Goal: Transaction & Acquisition: Purchase product/service

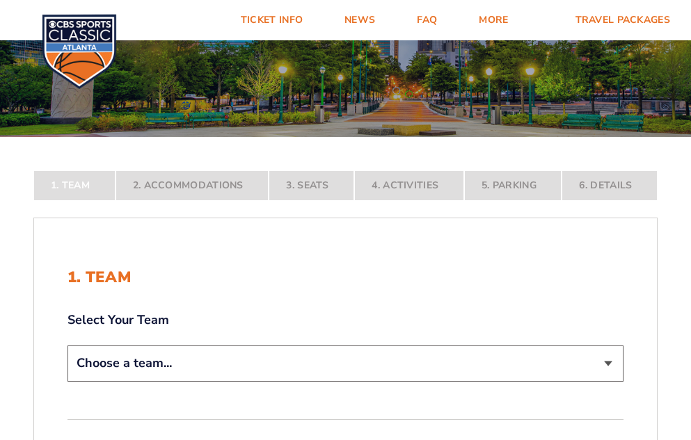
scroll to position [139, 0]
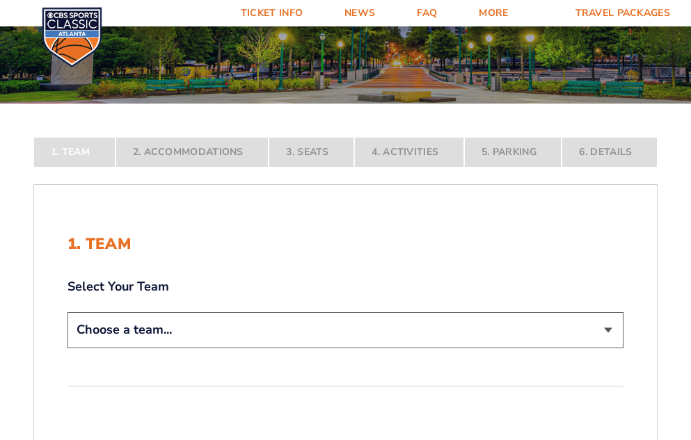
click at [603, 328] on select "Choose a team... [US_STATE] Wildcats [US_STATE] State Buckeyes [US_STATE] Tar H…" at bounding box center [345, 329] width 556 height 35
select select "12956"
click at [67, 348] on select "Choose a team... [US_STATE] Wildcats [US_STATE] State Buckeyes [US_STATE] Tar H…" at bounding box center [345, 329] width 556 height 35
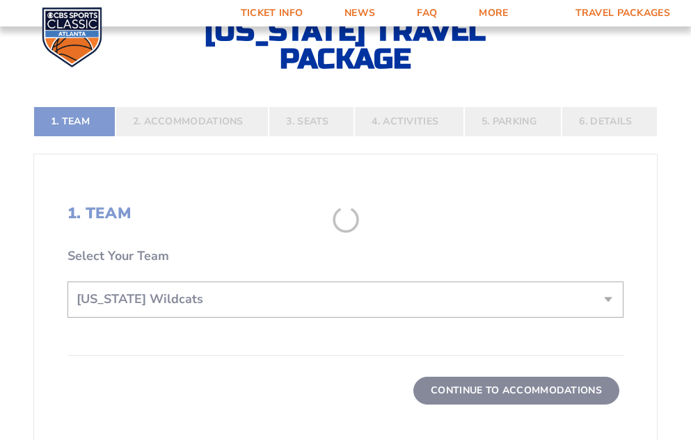
scroll to position [348, 0]
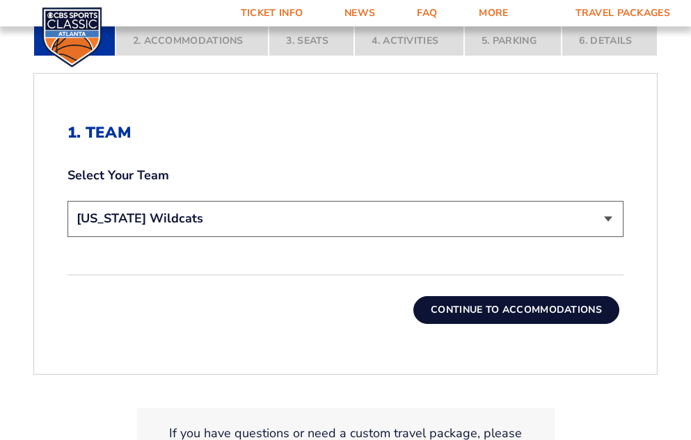
click at [454, 309] on button "Continue To Accommodations" at bounding box center [516, 310] width 206 height 28
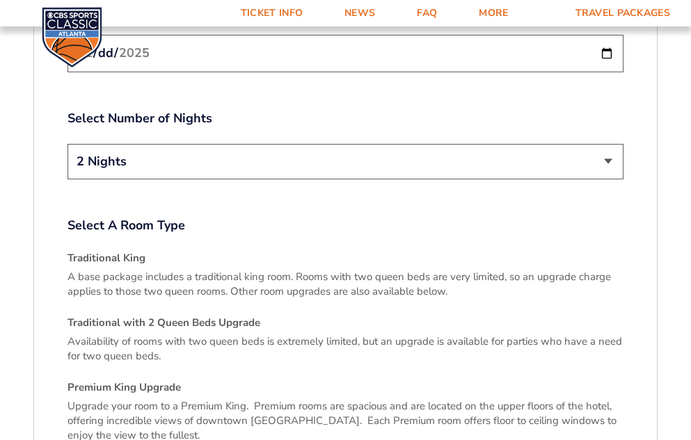
scroll to position [1808, 0]
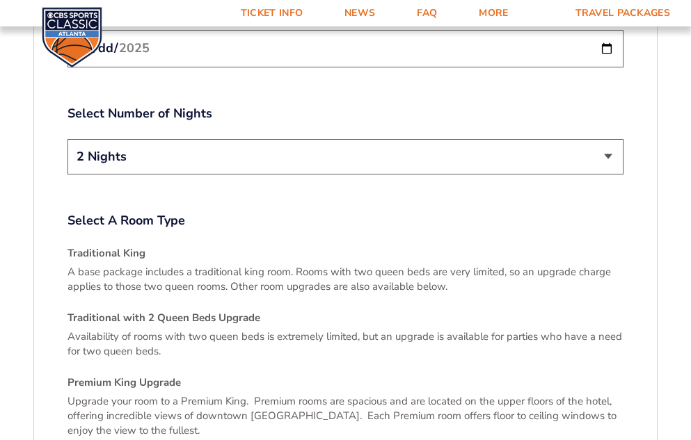
click at [605, 139] on select "2 Nights 3 Nights" at bounding box center [345, 156] width 556 height 35
click at [478, 105] on label "Select Number of Nights" at bounding box center [345, 113] width 556 height 17
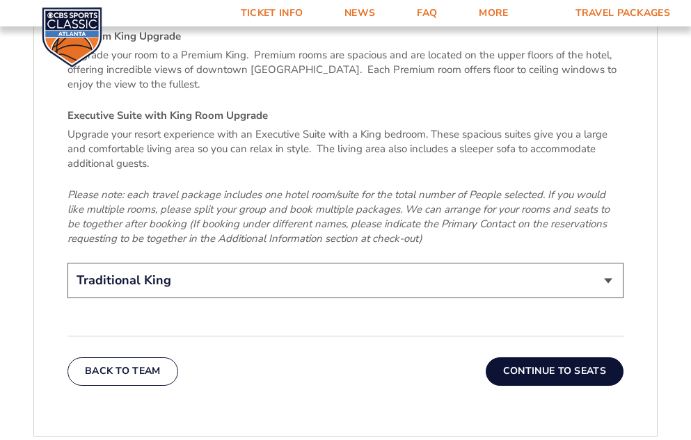
scroll to position [2156, 0]
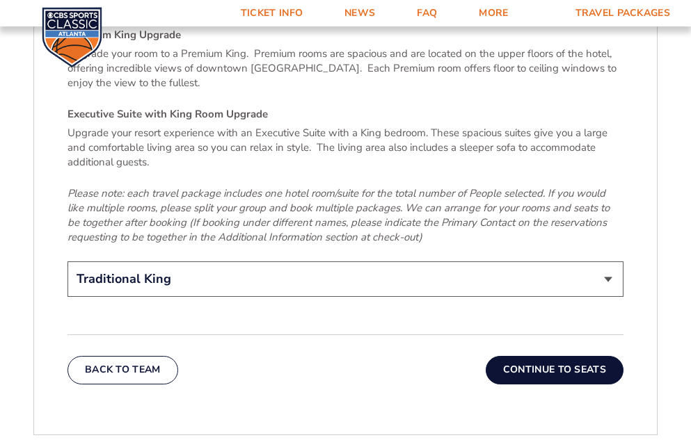
click at [509, 356] on button "Continue To Seats" at bounding box center [555, 370] width 138 height 28
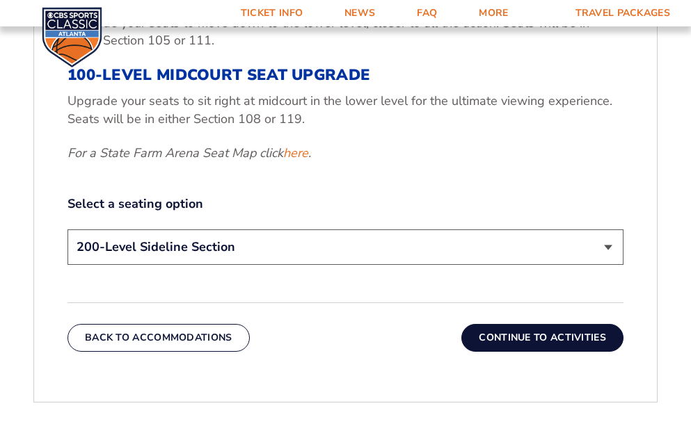
scroll to position [625, 0]
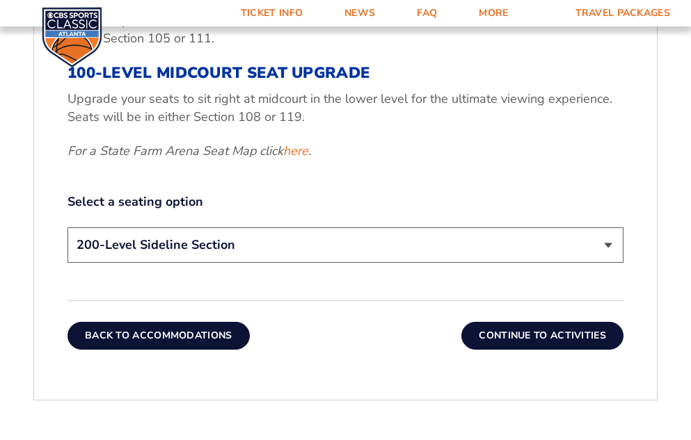
click at [184, 335] on button "Back To Accommodations" at bounding box center [158, 336] width 182 height 28
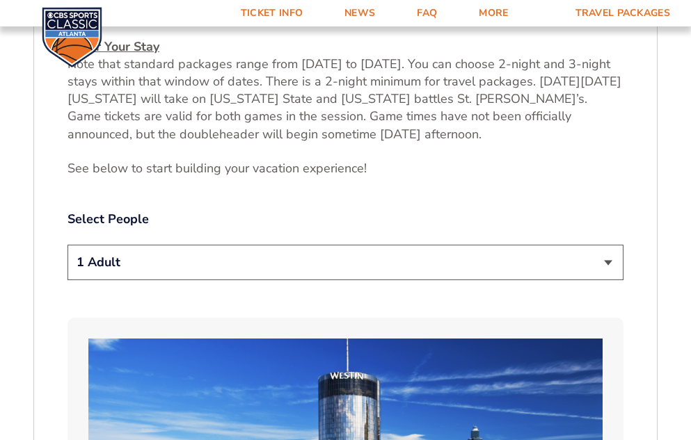
scroll to position [695, 0]
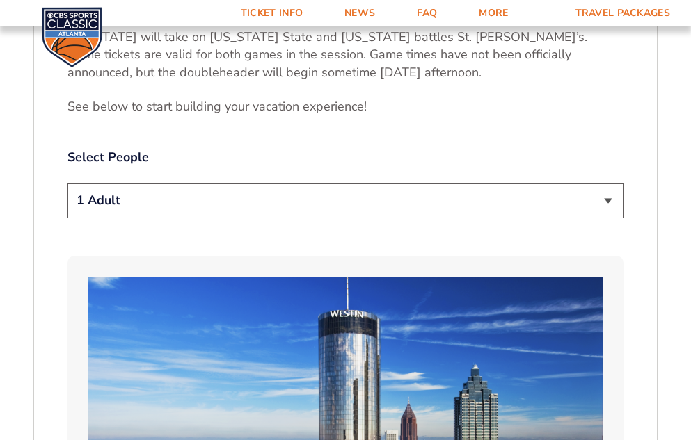
click at [606, 194] on select "1 Adult 2 Adults 3 Adults 4 Adults 2 Adults + 1 Child 2 Adults + 2 Children 2 A…" at bounding box center [345, 200] width 556 height 35
click at [545, 163] on label "Select People" at bounding box center [345, 157] width 556 height 17
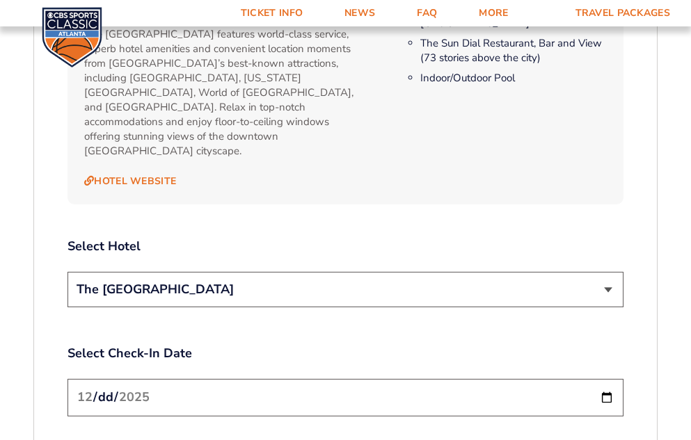
scroll to position [1460, 0]
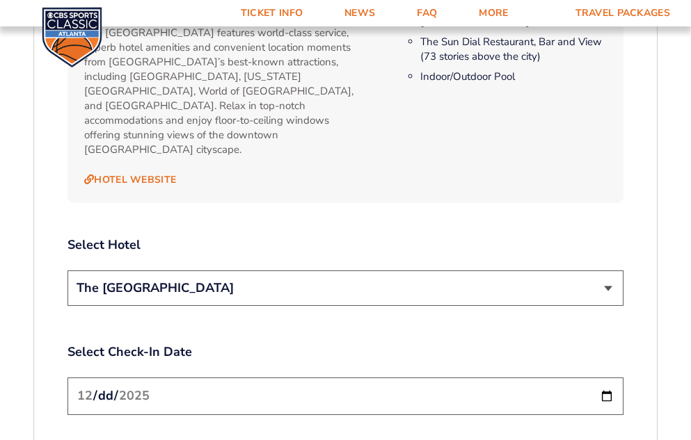
click at [606, 274] on select "The [GEOGRAPHIC_DATA]" at bounding box center [345, 288] width 556 height 35
click at [579, 245] on div "Select Hotel The [GEOGRAPHIC_DATA]" at bounding box center [345, 274] width 556 height 74
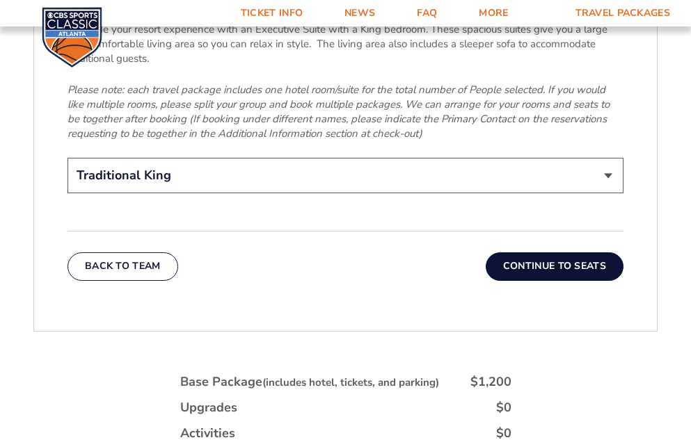
scroll to position [2225, 0]
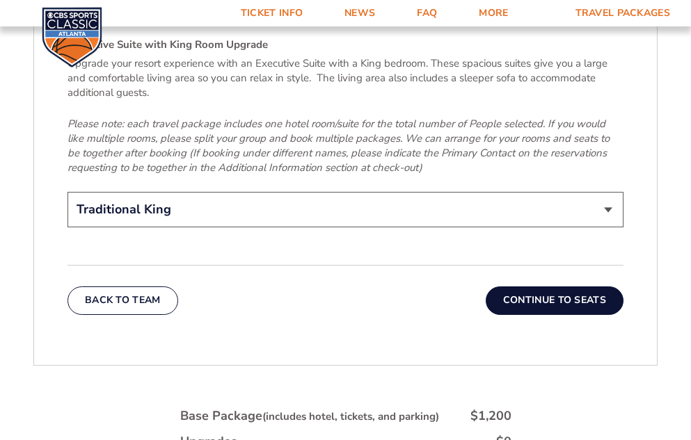
click at [511, 287] on button "Continue To Seats" at bounding box center [555, 301] width 138 height 28
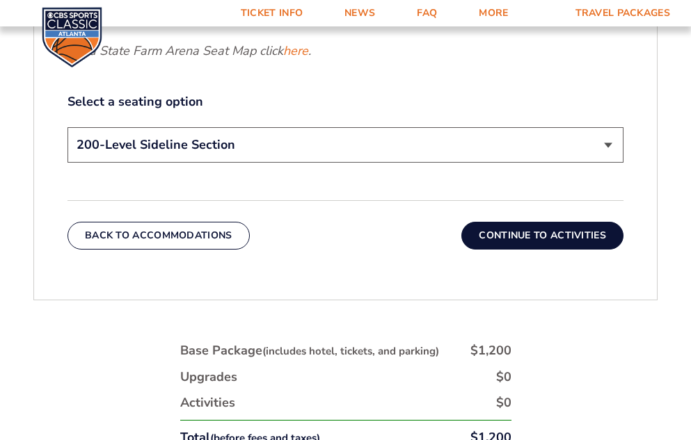
scroll to position [695, 0]
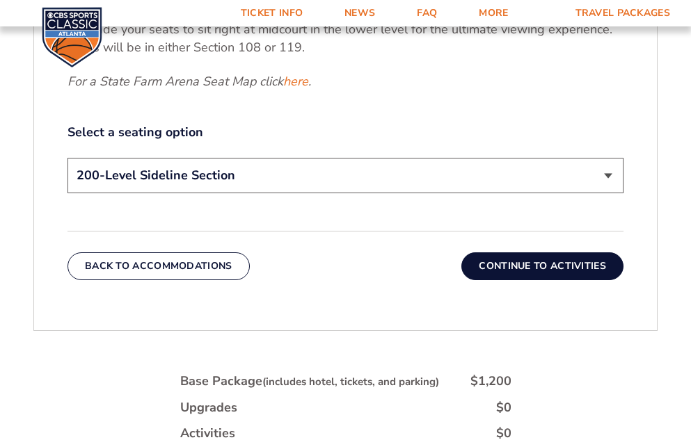
click at [493, 262] on button "Continue To Activities" at bounding box center [542, 267] width 162 height 28
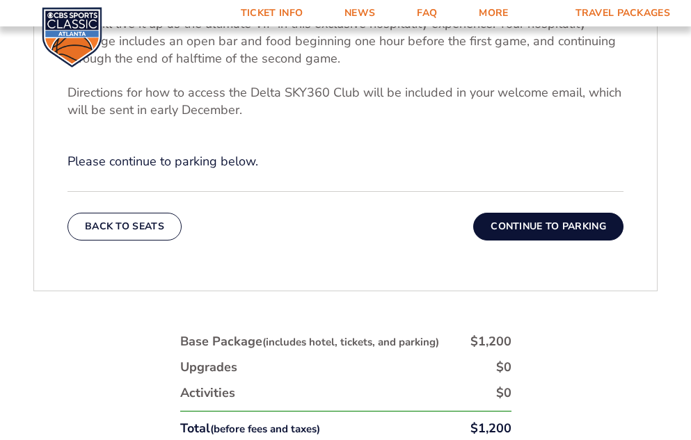
scroll to position [556, 0]
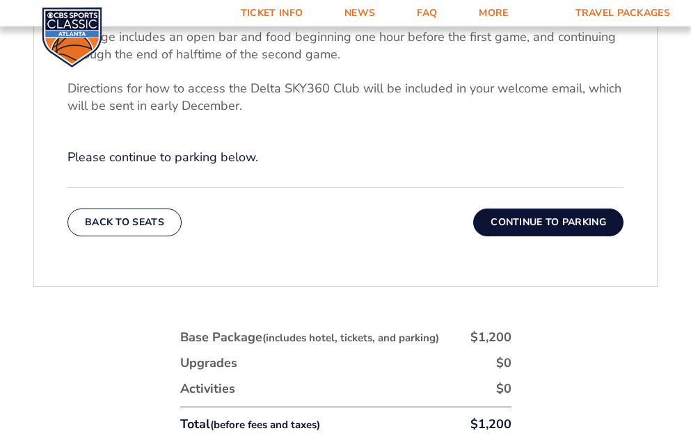
click at [515, 220] on button "Continue To Parking" at bounding box center [548, 223] width 150 height 28
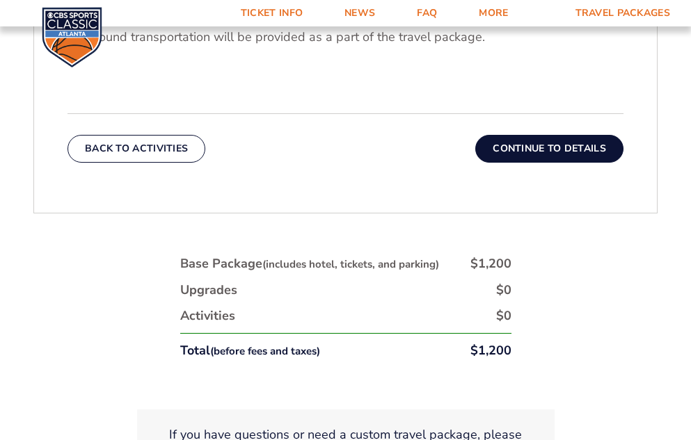
click at [508, 150] on button "Continue To Details" at bounding box center [549, 149] width 148 height 28
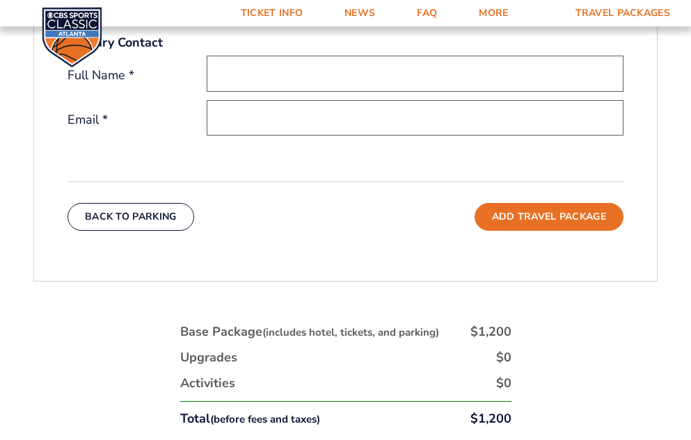
scroll to position [557, 0]
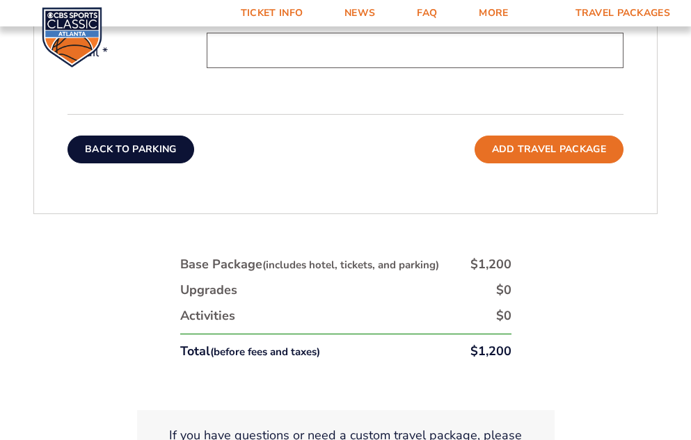
click at [93, 144] on button "Back To Parking" at bounding box center [130, 150] width 127 height 28
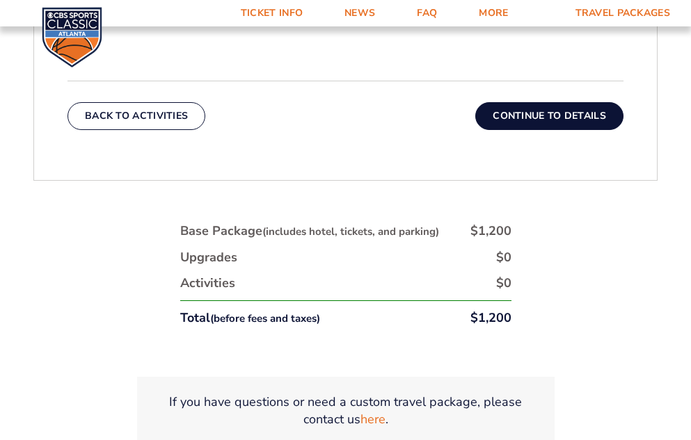
scroll to position [625, 0]
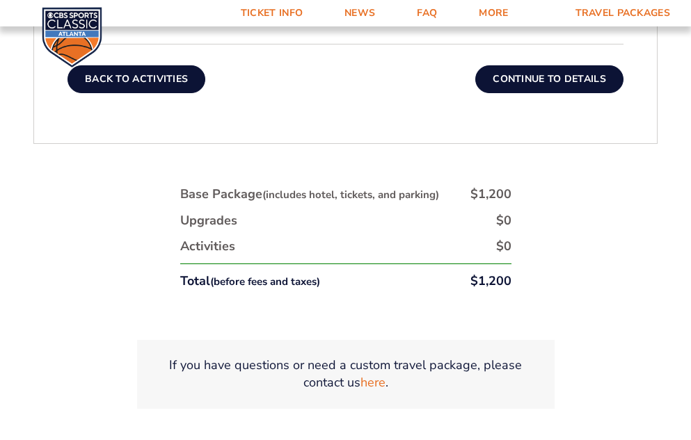
click at [132, 74] on button "Back To Activities" at bounding box center [136, 79] width 138 height 28
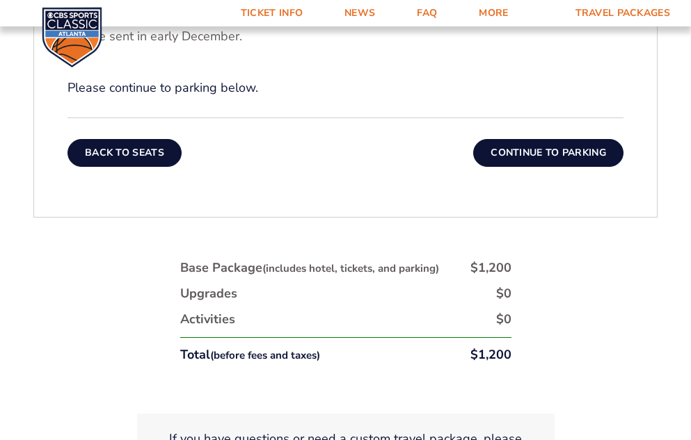
click at [146, 147] on button "Back To Seats" at bounding box center [124, 153] width 114 height 28
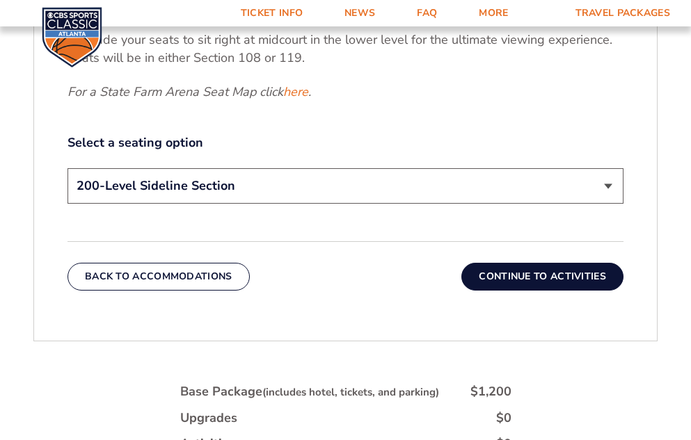
scroll to position [695, 0]
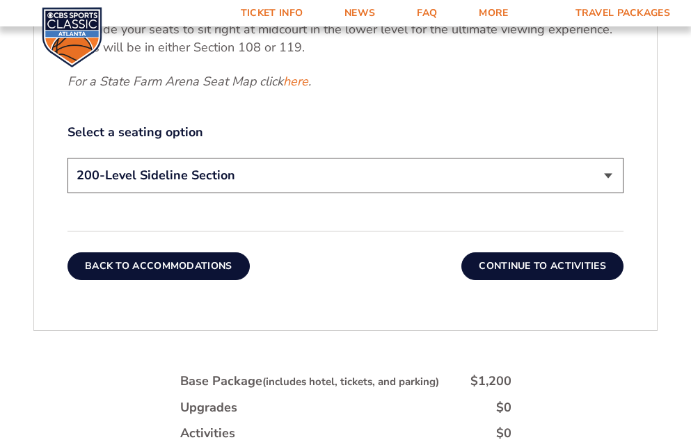
click at [163, 261] on button "Back To Accommodations" at bounding box center [158, 267] width 182 height 28
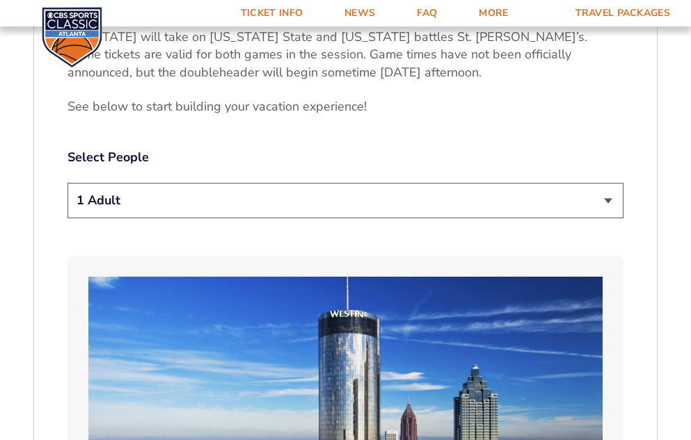
click at [609, 203] on select "1 Adult 2 Adults 3 Adults 4 Adults 2 Adults + 1 Child 2 Adults + 2 Children 2 A…" at bounding box center [345, 200] width 556 height 35
select select "2 Adults"
click at [67, 183] on select "1 Adult 2 Adults 3 Adults 4 Adults 2 Adults + 1 Child 2 Adults + 2 Children 2 A…" at bounding box center [345, 200] width 556 height 35
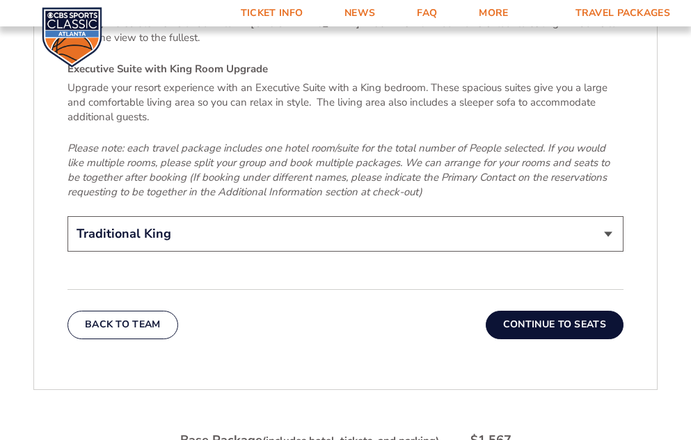
scroll to position [2225, 0]
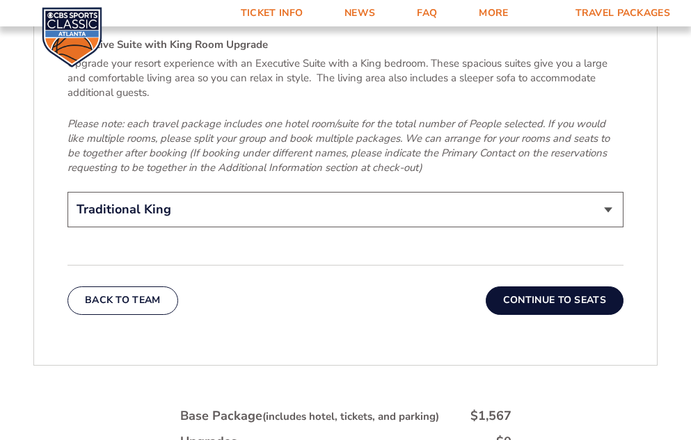
click at [532, 287] on button "Continue To Seats" at bounding box center [555, 301] width 138 height 28
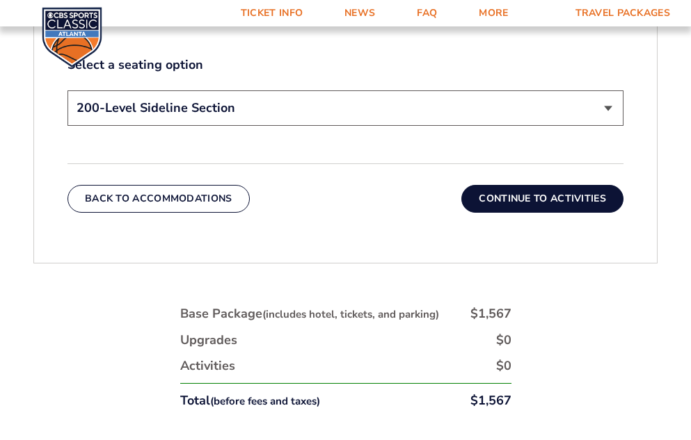
scroll to position [765, 0]
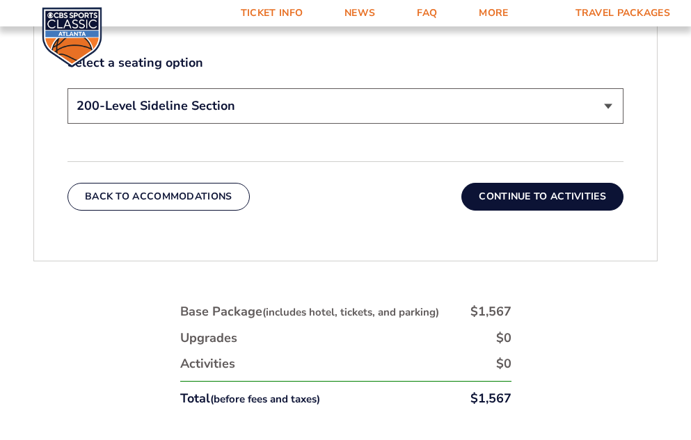
click at [492, 192] on button "Continue To Activities" at bounding box center [542, 197] width 162 height 28
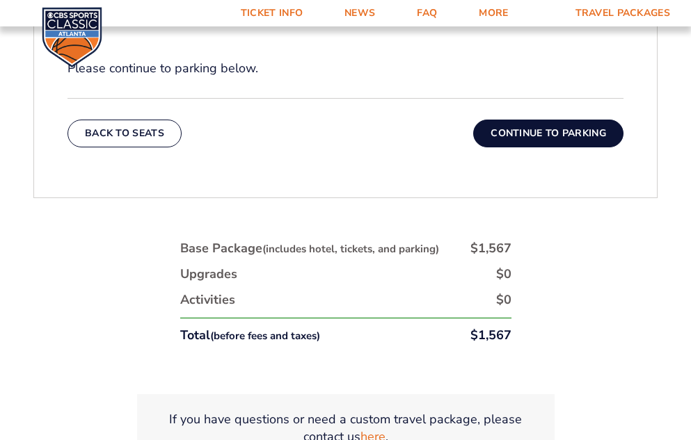
scroll to position [625, 0]
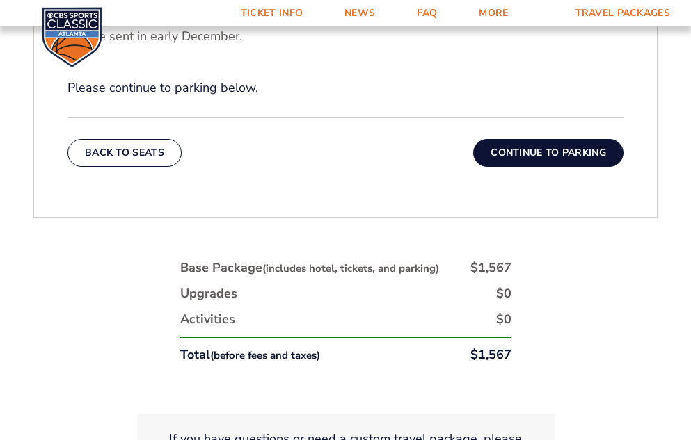
click at [517, 152] on button "Continue To Parking" at bounding box center [548, 153] width 150 height 28
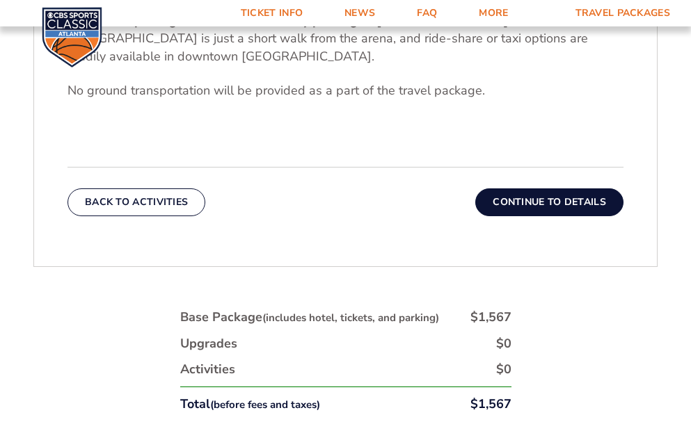
scroll to position [486, 0]
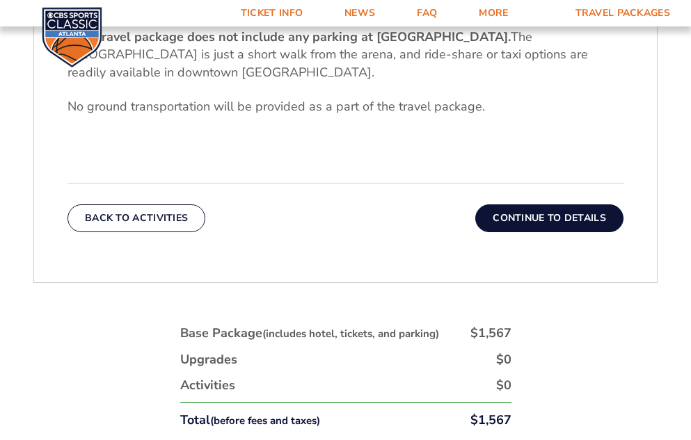
click at [512, 215] on button "Continue To Details" at bounding box center [549, 219] width 148 height 28
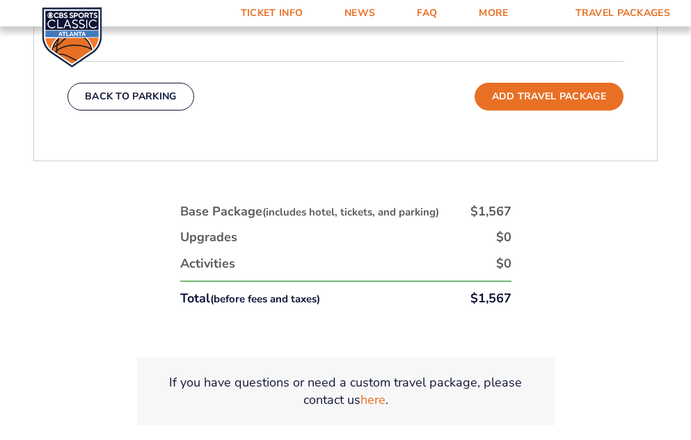
scroll to position [695, 0]
